Goal: Task Accomplishment & Management: Manage account settings

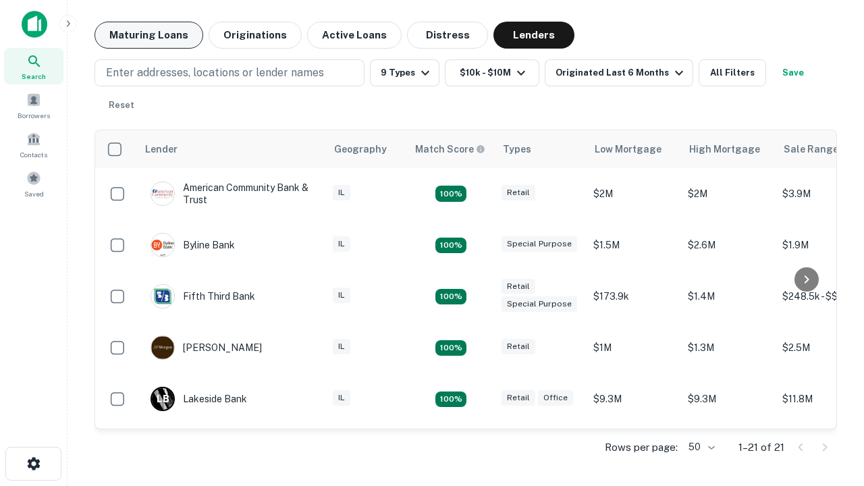
click at [149, 35] on button "Maturing Loans" at bounding box center [149, 35] width 109 height 27
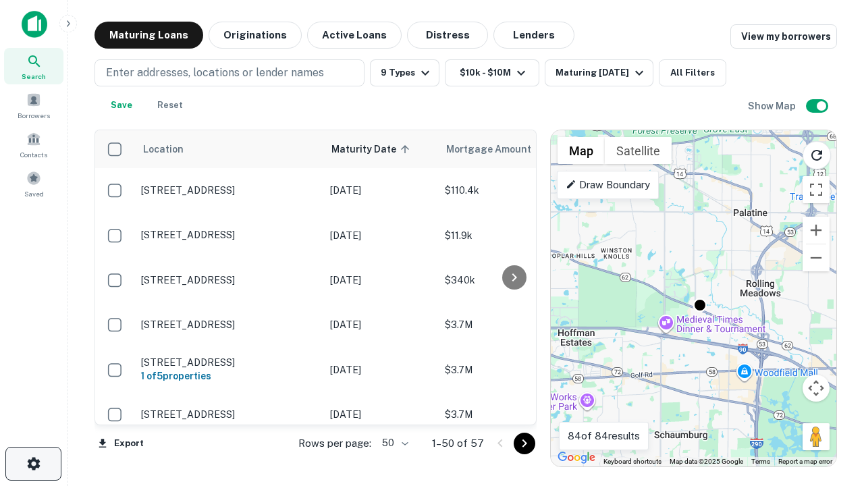
click at [33, 464] on icon "button" at bounding box center [34, 464] width 16 height 16
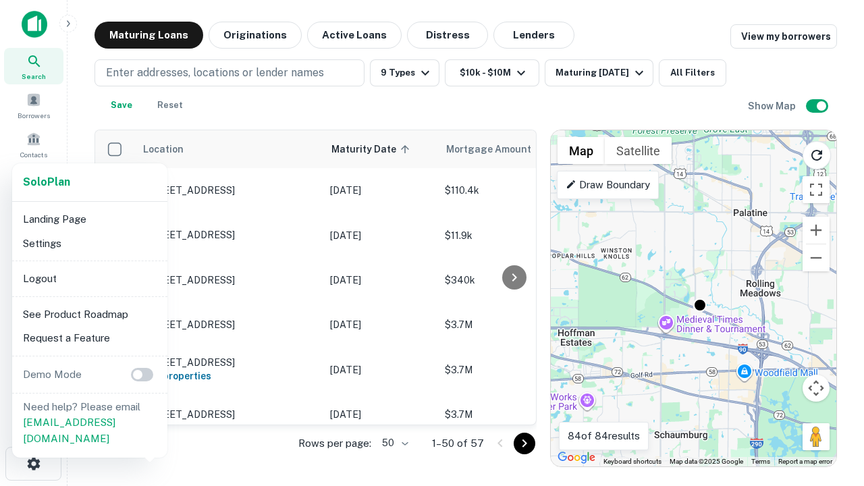
click at [89, 278] on li "Logout" at bounding box center [90, 279] width 145 height 24
